Goal: Information Seeking & Learning: Learn about a topic

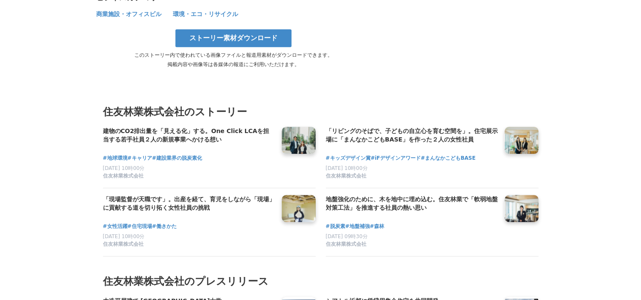
scroll to position [4181, 0]
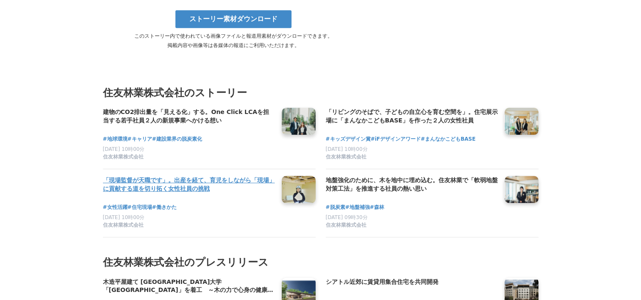
click at [191, 176] on h4 "「現場監督が天職です」。出産を経て、育児をしながら「現場」に貢献する道を切り拓く女性社員の挑戦" at bounding box center [189, 184] width 172 height 17
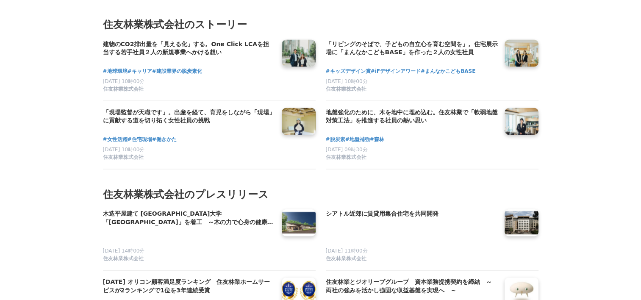
scroll to position [4811, 0]
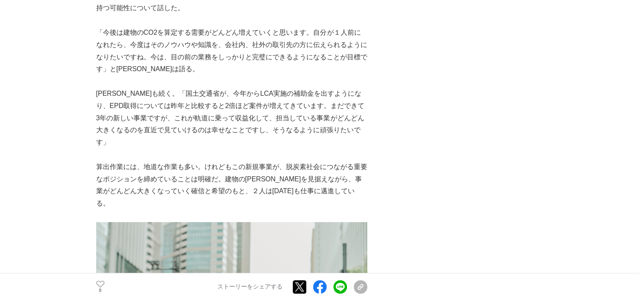
scroll to position [3597, 0]
